Goal: Navigation & Orientation: Find specific page/section

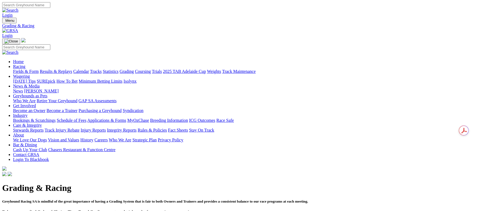
click at [125, 69] on div "Fields & Form Results & Replays Calendar Tracks Statistics Grading Coursing Tri…" at bounding box center [244, 71] width 463 height 5
click at [89, 69] on link "Calendar" at bounding box center [81, 71] width 16 height 5
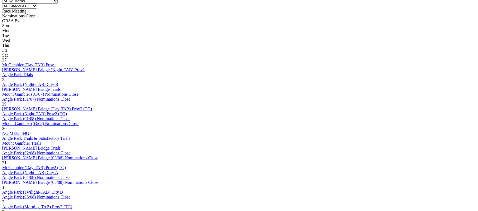
scroll to position [163, 0]
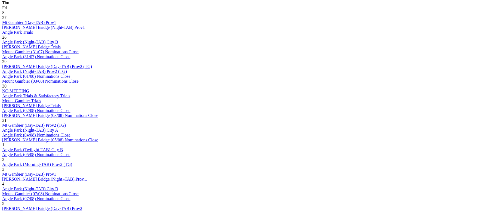
scroll to position [286, 0]
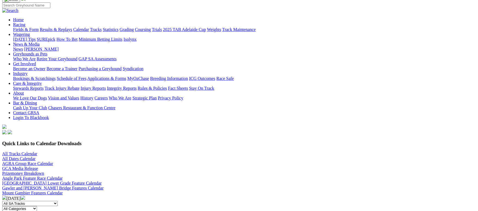
scroll to position [41, 0]
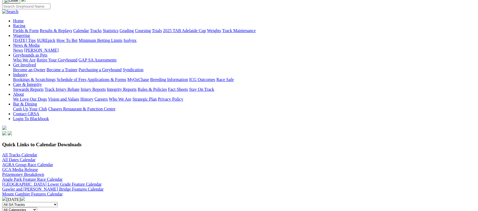
click at [37, 153] on link "All Tracks Calendar" at bounding box center [19, 155] width 35 height 5
